Goal: Task Accomplishment & Management: Manage account settings

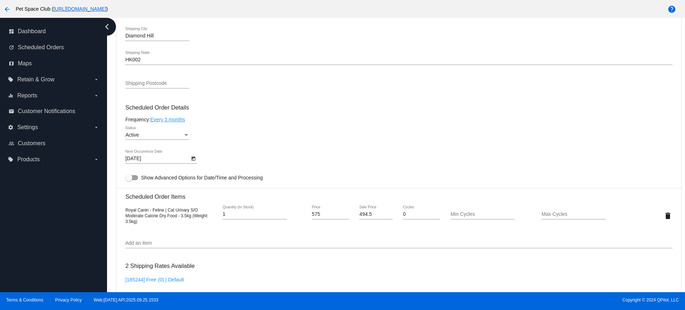
scroll to position [276, 0]
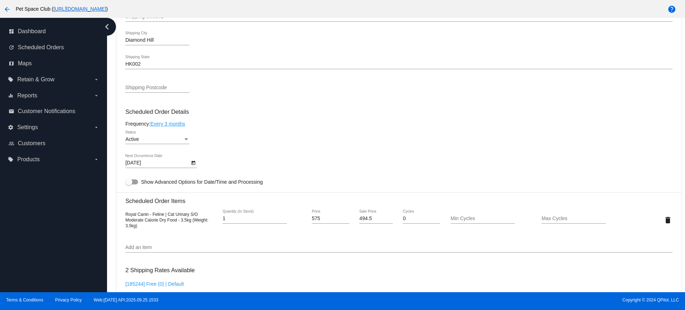
click at [91, 205] on div "dashboard Dashboard update Scheduled Orders map Maps local_offer Retain & Grow …" at bounding box center [53, 155] width 107 height 274
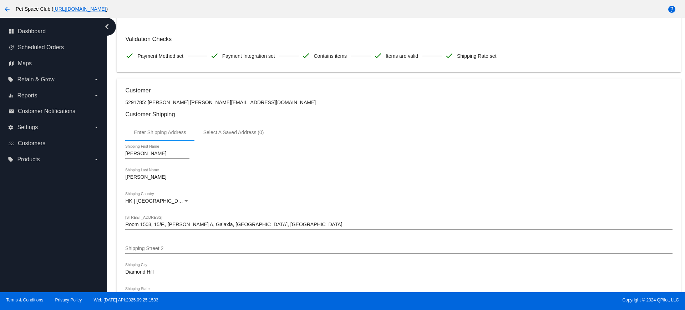
scroll to position [0, 0]
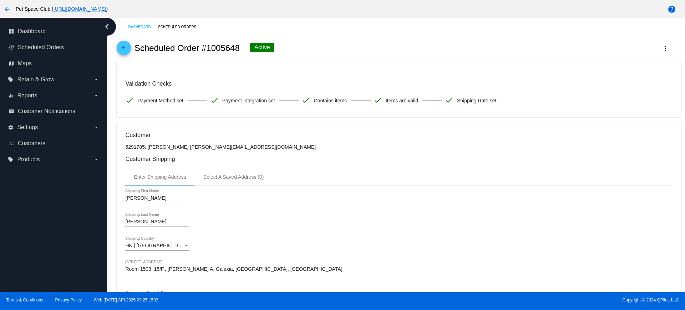
drag, startPoint x: 241, startPoint y: 49, endPoint x: 208, endPoint y: 46, distance: 33.7
click at [208, 46] on div "arrow_back Scheduled Order #1005648 Active more_vert" at bounding box center [399, 48] width 564 height 24
copy h2 "1005648"
click at [322, 36] on div "arrow_back Scheduled Order #1005648 Active more_vert" at bounding box center [399, 48] width 564 height 24
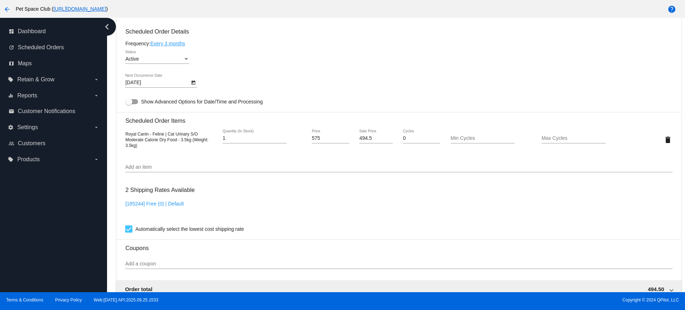
scroll to position [312, 0]
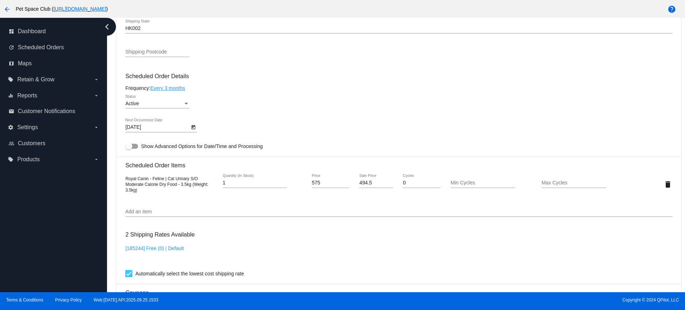
click at [111, 216] on div "Dashboard Scheduled Orders arrow_back Scheduled Order #1005648 Active more_vert…" at bounding box center [396, 155] width 578 height 274
click at [174, 86] on link "Every 3 months" at bounding box center [167, 88] width 35 height 6
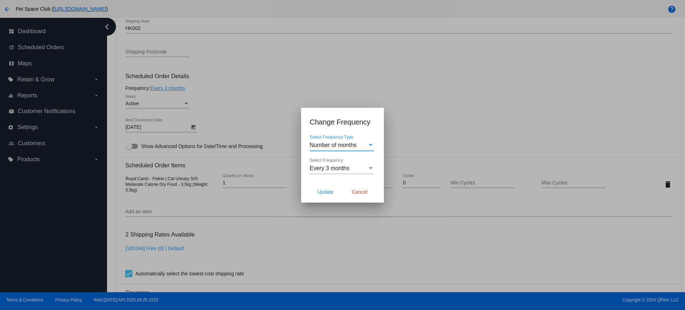
click at [368, 171] on div "Select Frequency" at bounding box center [370, 168] width 6 height 6
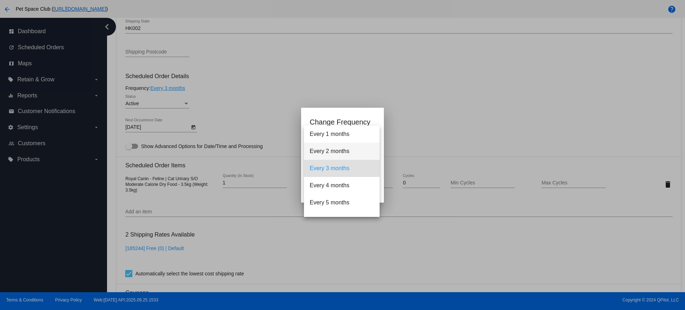
click at [336, 148] on span "Every 2 months" at bounding box center [341, 151] width 64 height 17
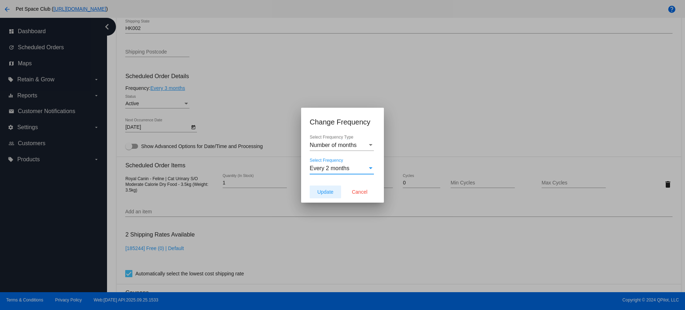
click at [322, 192] on span "Update" at bounding box center [325, 192] width 16 height 6
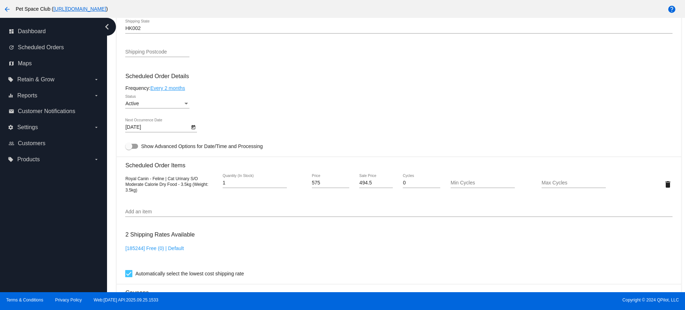
click at [194, 128] on icon "Open calendar" at bounding box center [193, 127] width 5 height 9
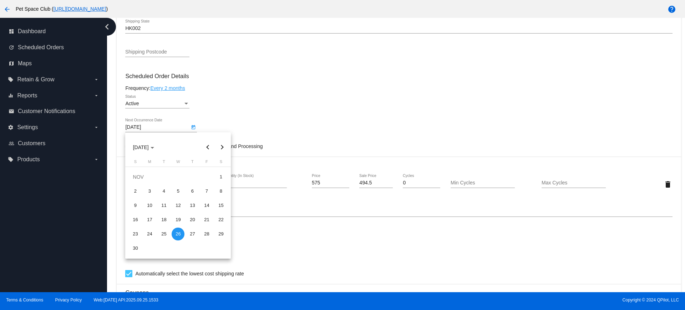
click at [209, 149] on button "Previous month" at bounding box center [207, 147] width 14 height 14
click at [208, 174] on div "3" at bounding box center [206, 176] width 13 height 13
type input "10/3/2025"
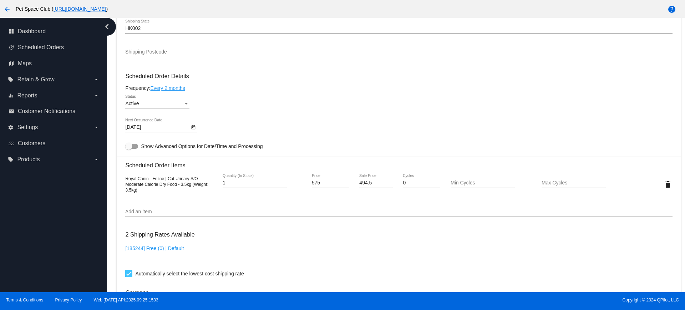
click at [112, 193] on div "Dashboard Scheduled Orders arrow_back Scheduled Order #1005648 Active more_vert…" at bounding box center [396, 155] width 578 height 274
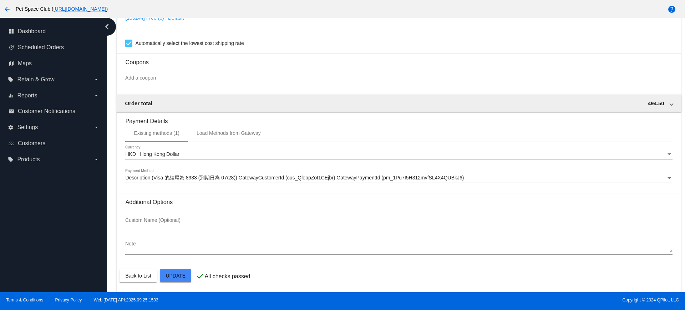
scroll to position [544, 0]
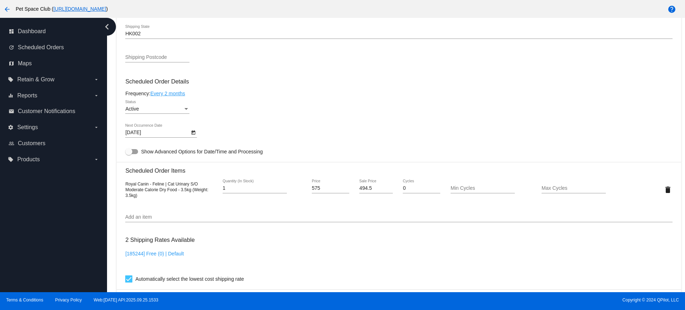
scroll to position [321, 0]
